Goal: Information Seeking & Learning: Find specific fact

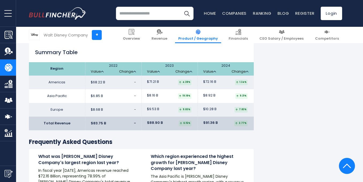
scroll to position [830, 0]
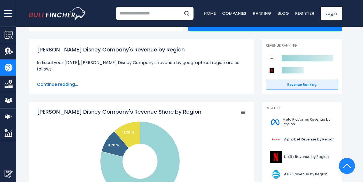
scroll to position [0, 0]
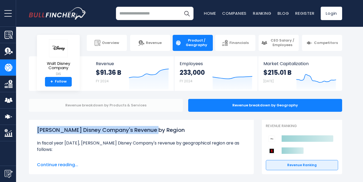
drag, startPoint x: 138, startPoint y: 129, endPoint x: 79, endPoint y: 100, distance: 65.3
click at [37, 129] on h1 "[PERSON_NAME] Disney Company's Revenue by Region" at bounding box center [141, 130] width 209 height 8
copy h1 "[PERSON_NAME] Disney Company's Revenue by Region"
drag, startPoint x: 165, startPoint y: 131, endPoint x: 77, endPoint y: 116, distance: 88.4
click at [36, 131] on div "Walt Disney Company's Revenue by Region In fiscal year 2024, Walt Disney Compan…" at bounding box center [141, 147] width 225 height 54
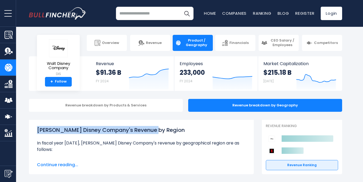
copy h1 "[PERSON_NAME] Disney Company's Revenue by Region"
